Goal: Task Accomplishment & Management: Complete application form

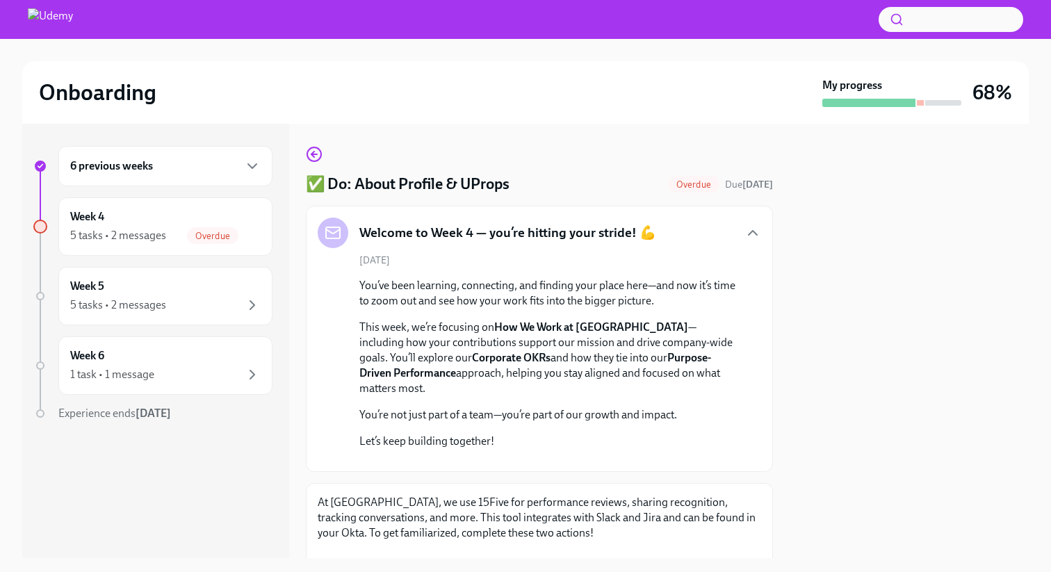
scroll to position [355, 0]
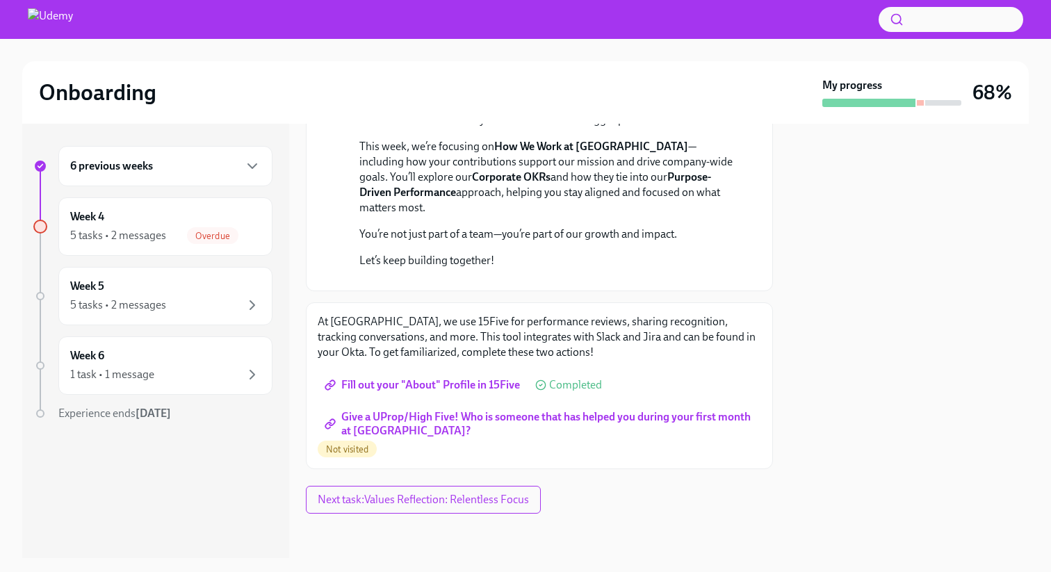
click at [421, 421] on span "Give a UProp/High Five! Who is someone that has helped you during your first mo…" at bounding box center [540, 424] width 424 height 14
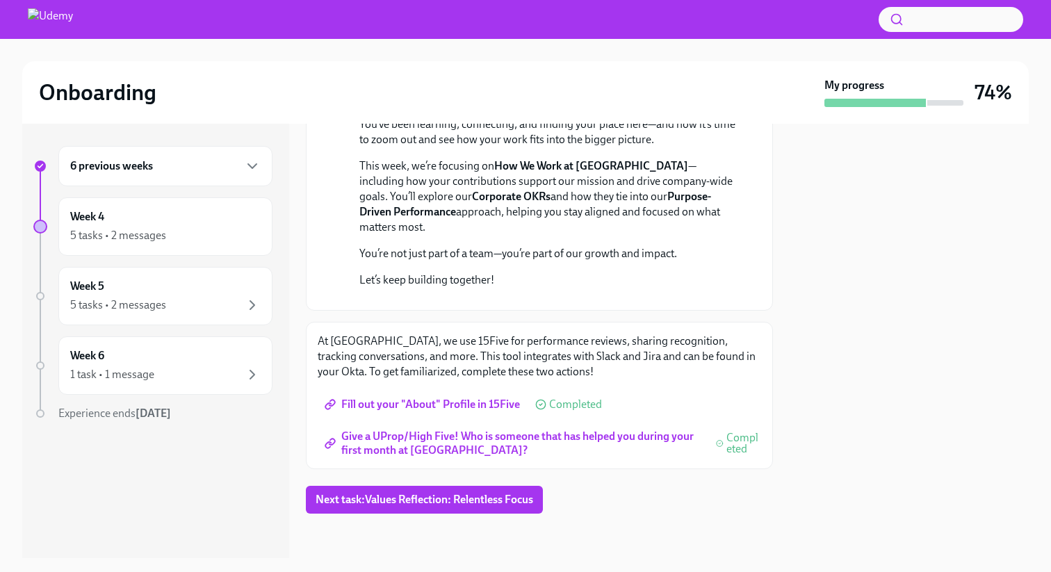
scroll to position [336, 0]
click at [418, 499] on span "Next task : Values Reflection: Relentless Focus" at bounding box center [425, 500] width 218 height 14
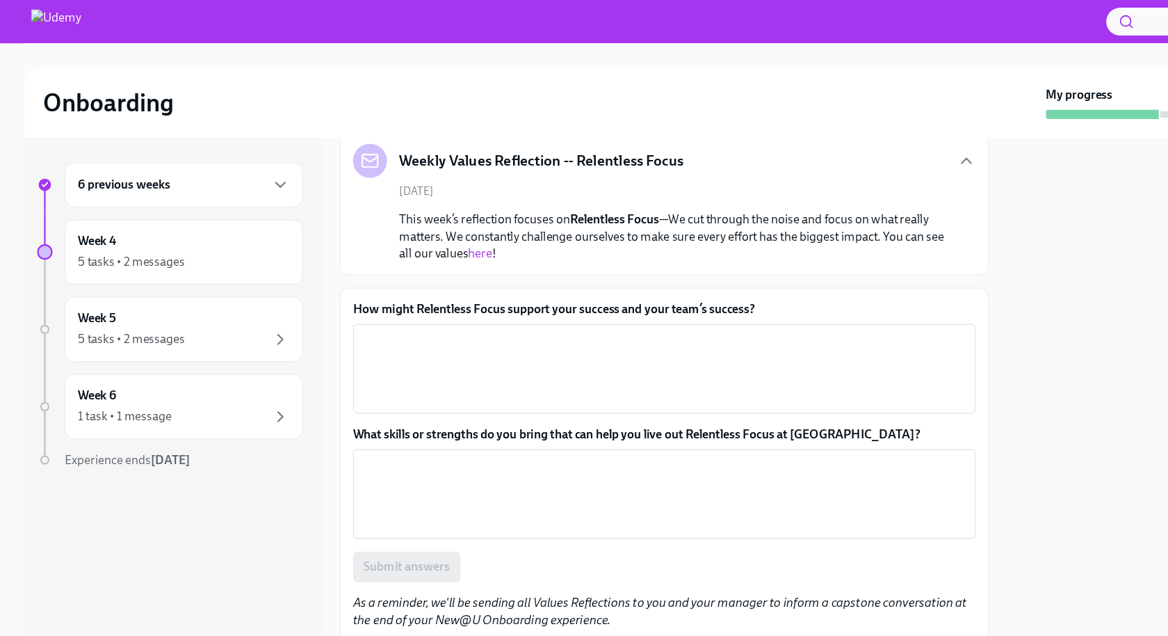
scroll to position [87, 0]
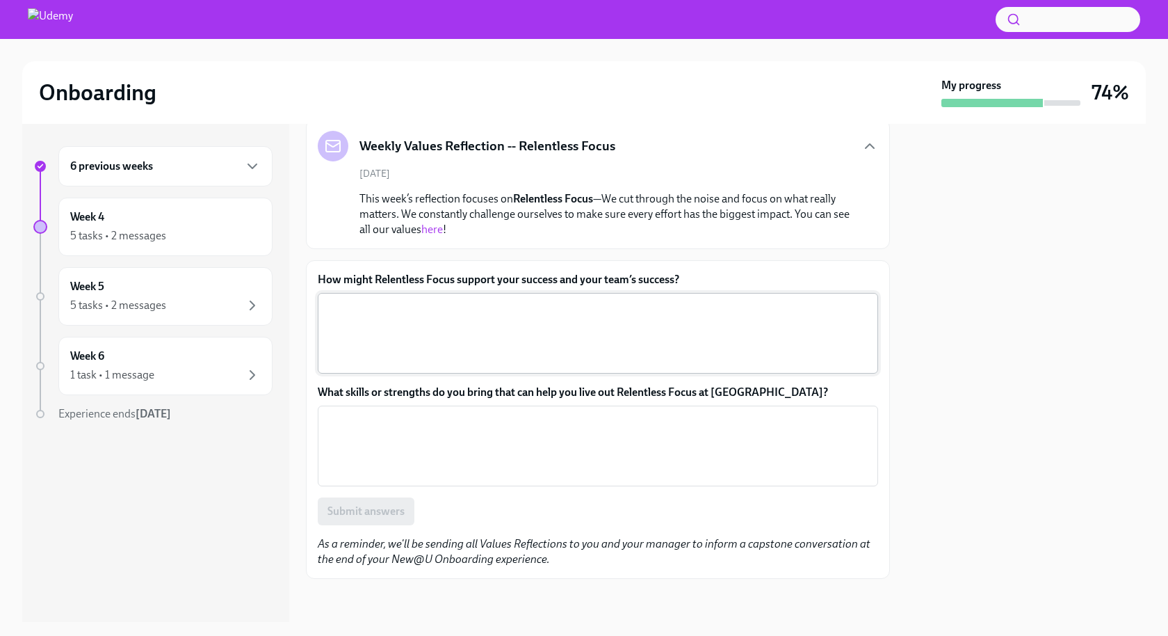
click at [396, 341] on textarea "How might Relentless Focus support your success and your team’s success?" at bounding box center [598, 333] width 544 height 67
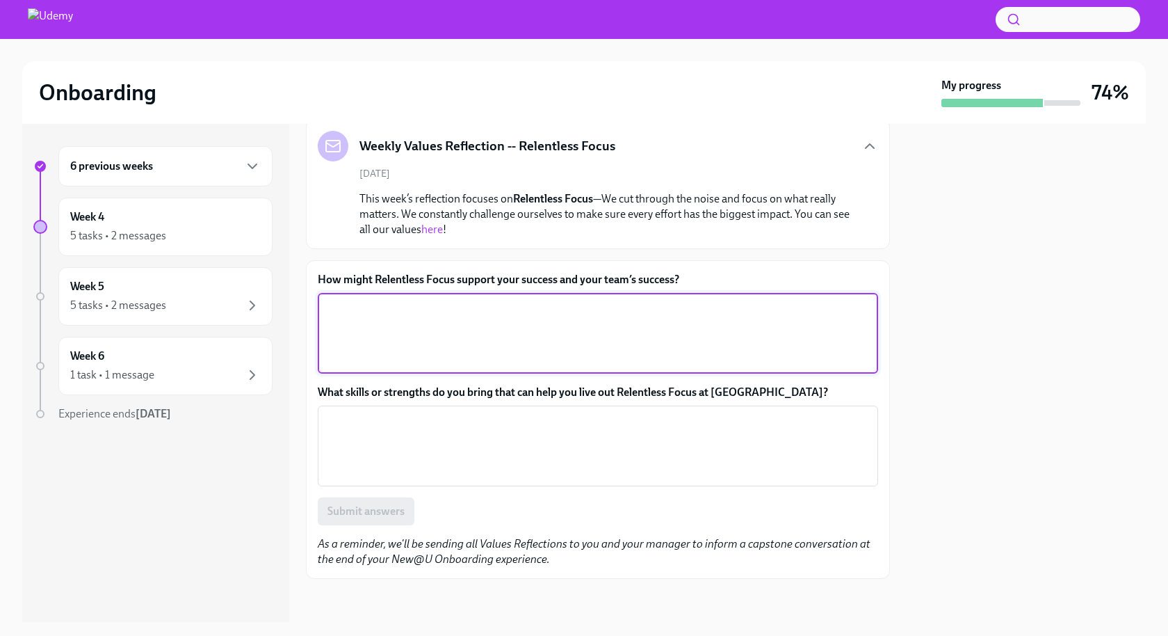
paste textarea "Relentless Focus helps me prioritize what truly matters and avoid distractions,…"
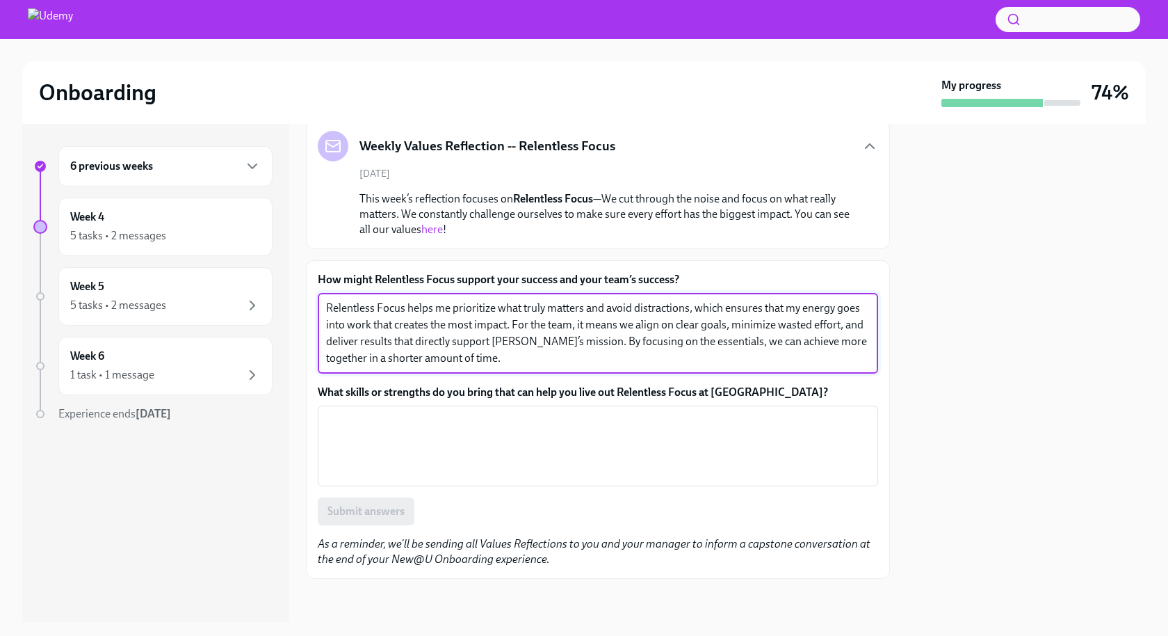
type textarea "Relentless Focus helps me prioritize what truly matters and avoid distractions,…"
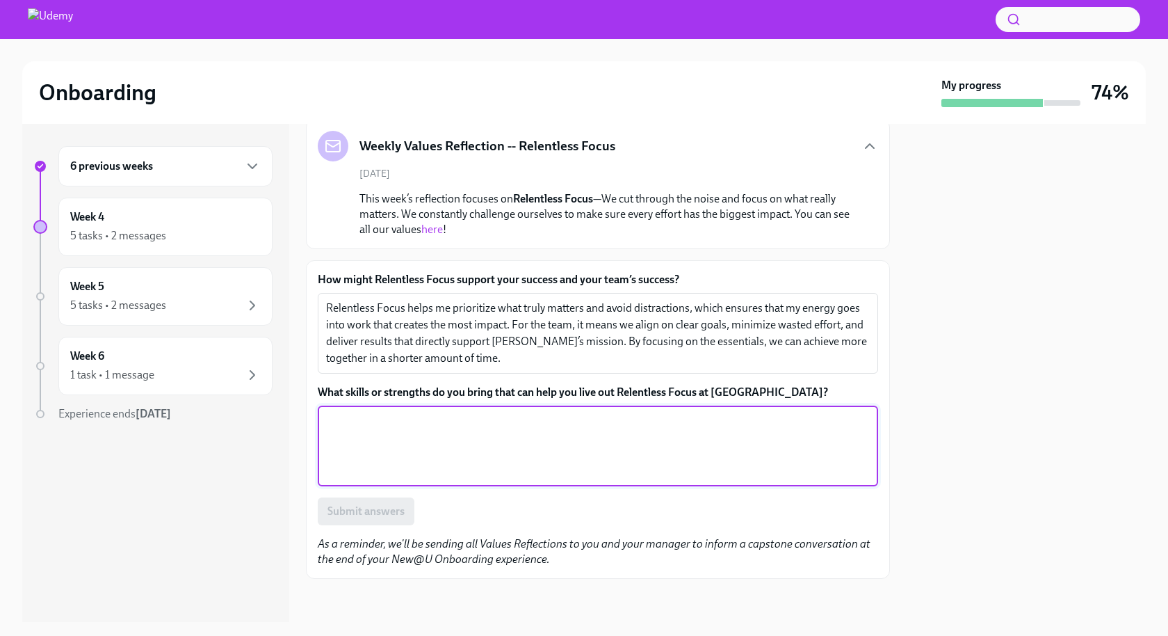
click at [426, 429] on textarea "What skills or strengths do you bring that can help you live out Relentless Foc…" at bounding box center [598, 445] width 544 height 67
paste textarea "I bring strong problem-solving skills and an analytical mindset, shaped by my b…"
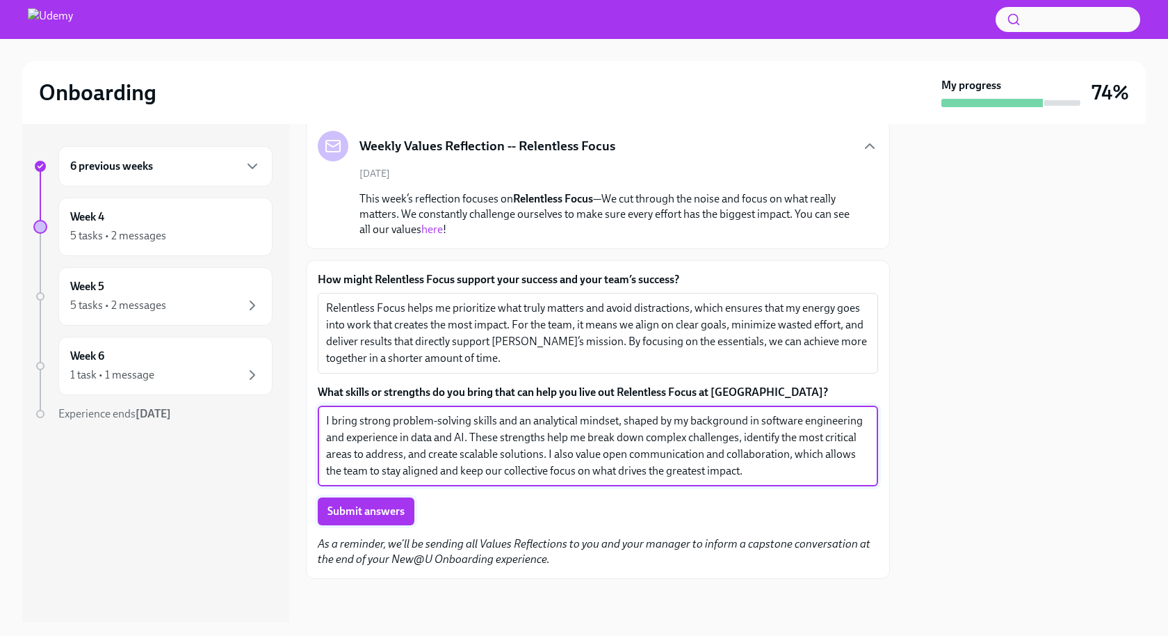
type textarea "I bring strong problem-solving skills and an analytical mindset, shaped by my b…"
click at [350, 506] on span "Submit answers" at bounding box center [366, 511] width 77 height 14
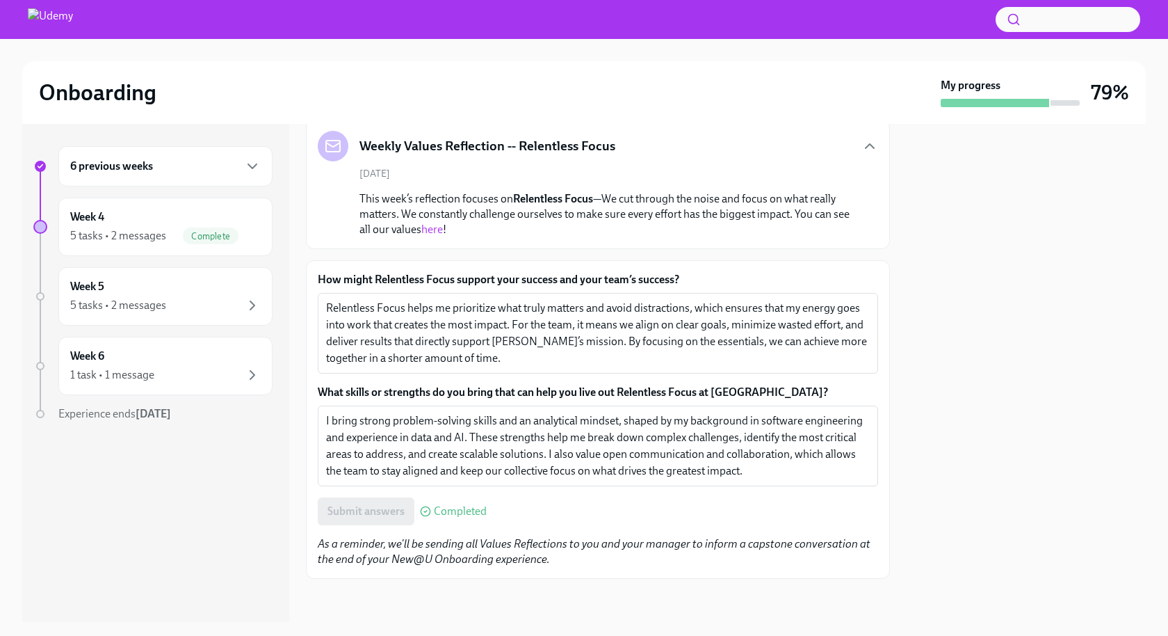
click at [160, 166] on div "6 previous weeks" at bounding box center [165, 166] width 191 height 17
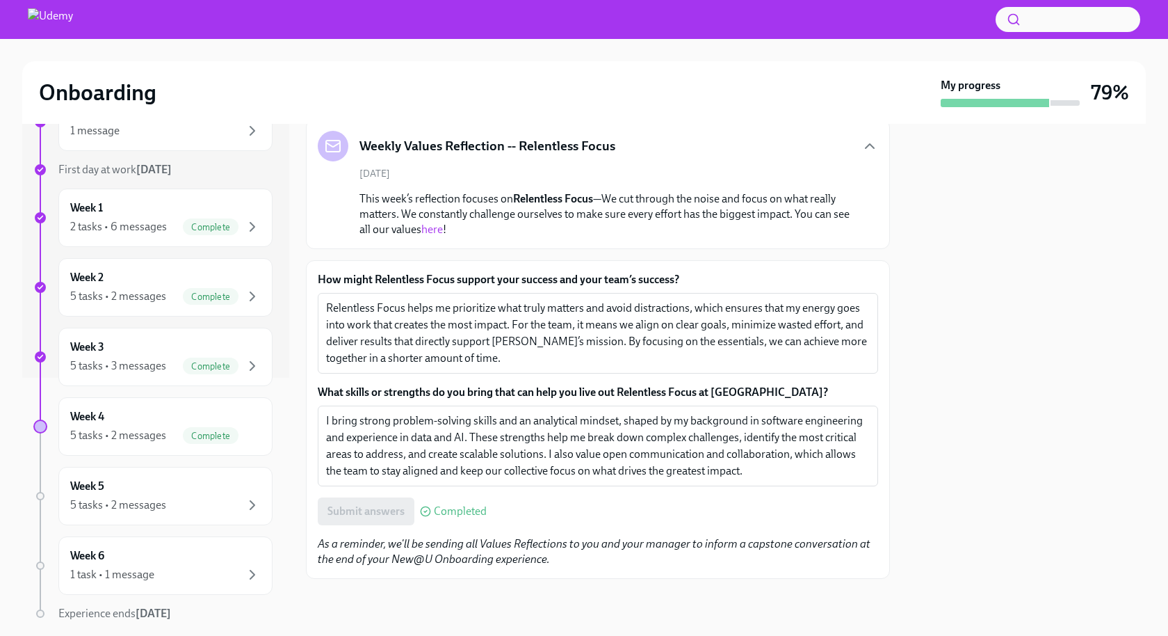
scroll to position [292, 0]
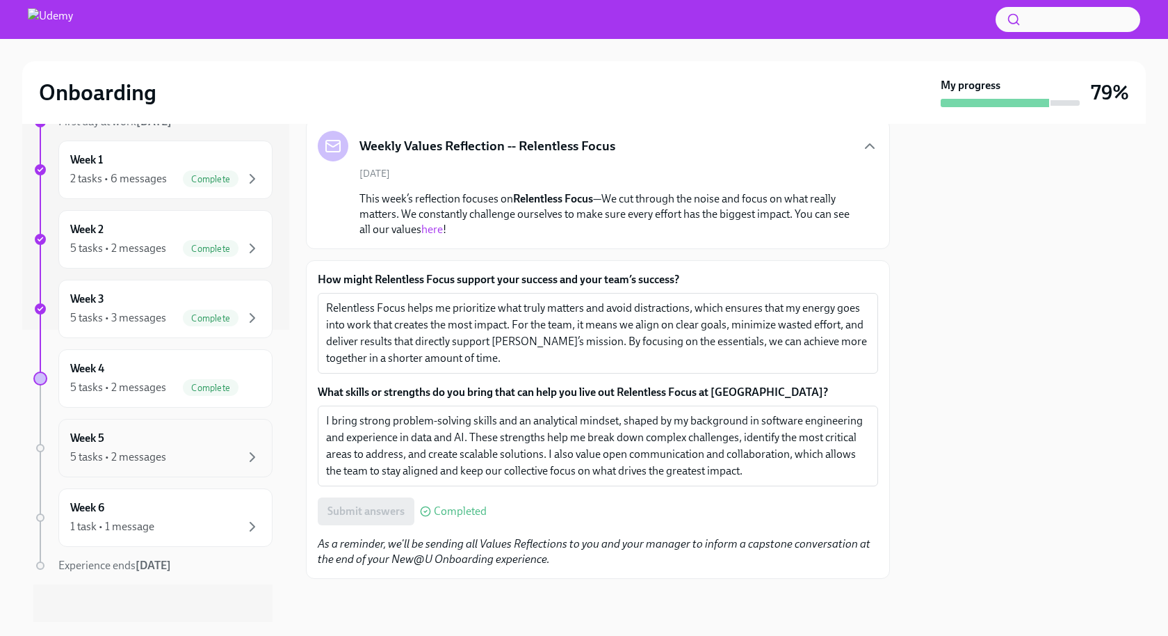
click at [145, 437] on div "Week 5 5 tasks • 2 messages" at bounding box center [165, 447] width 191 height 35
